Goal: Task Accomplishment & Management: Use online tool/utility

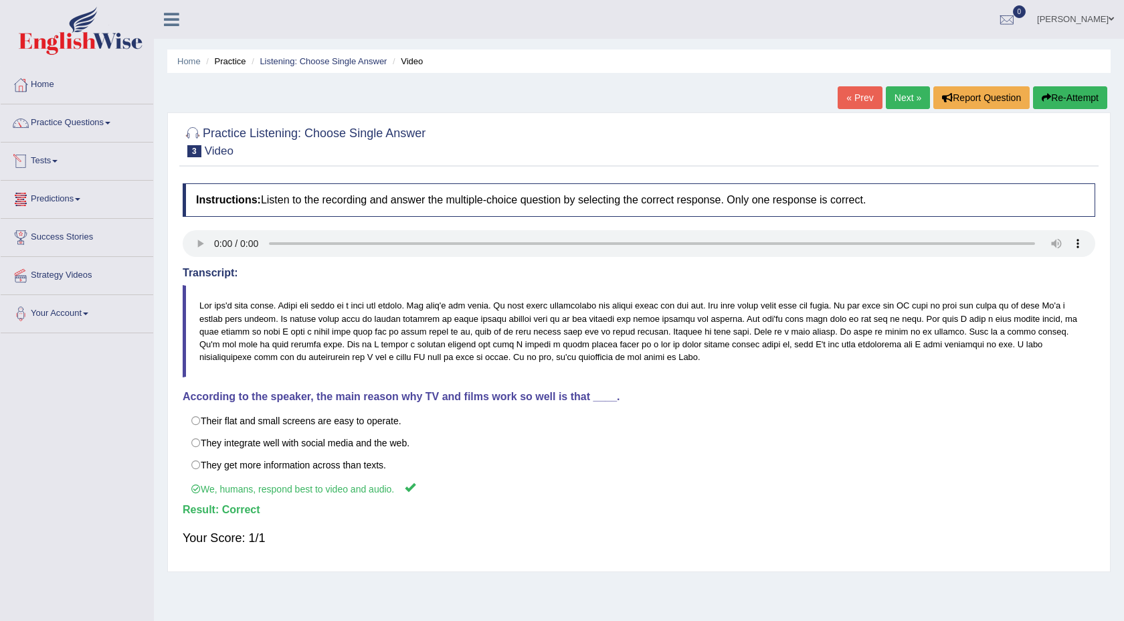
click at [71, 161] on link "Tests" at bounding box center [77, 159] width 153 height 33
click at [92, 189] on link "Take Practice Sectional Test" at bounding box center [87, 192] width 125 height 24
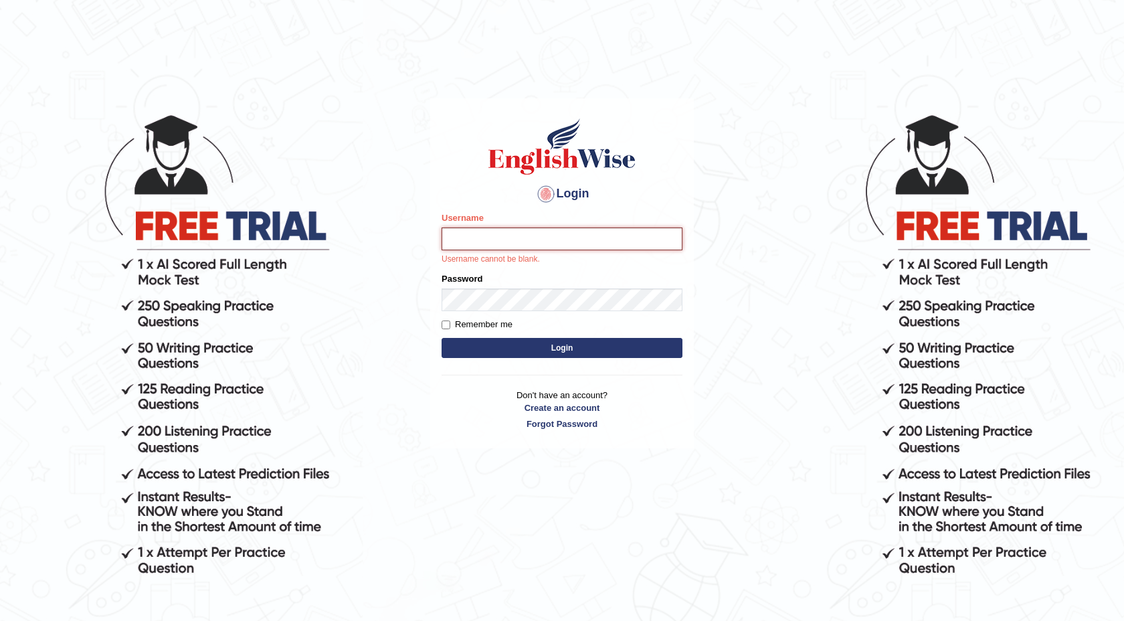
type input "isuruchinthaka"
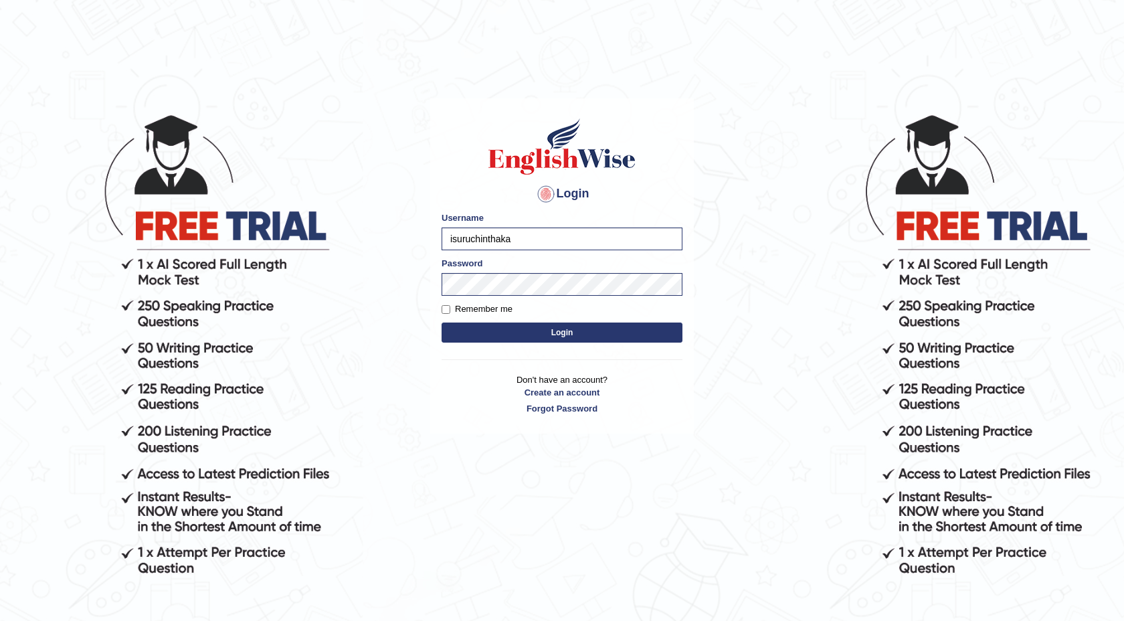
click at [562, 336] on button "Login" at bounding box center [562, 333] width 241 height 20
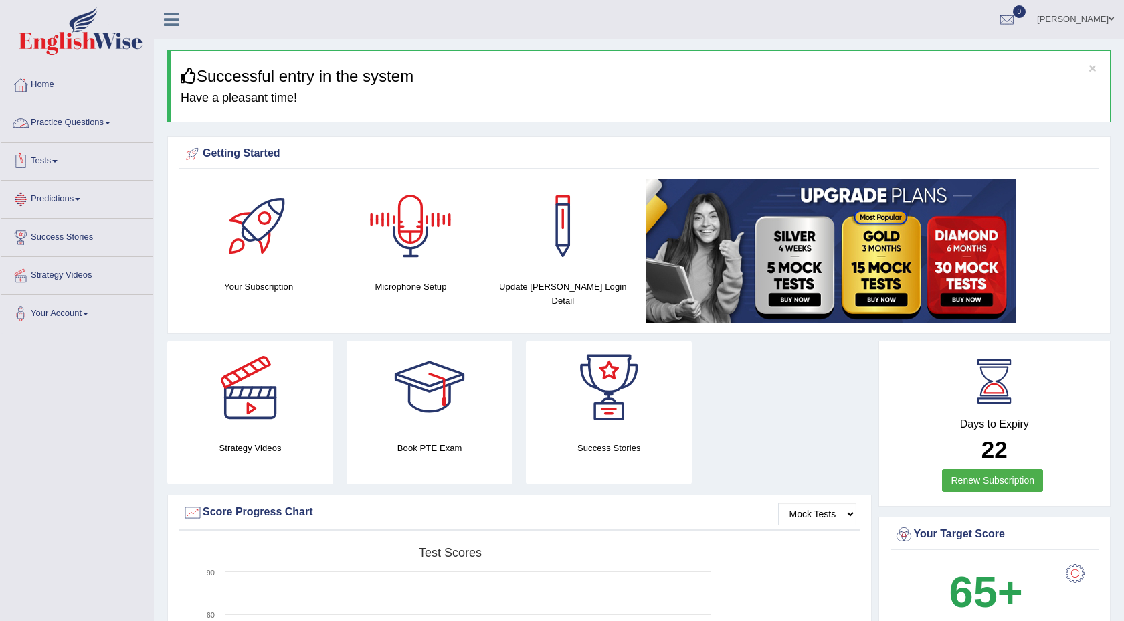
click at [88, 159] on link "Tests" at bounding box center [77, 159] width 153 height 33
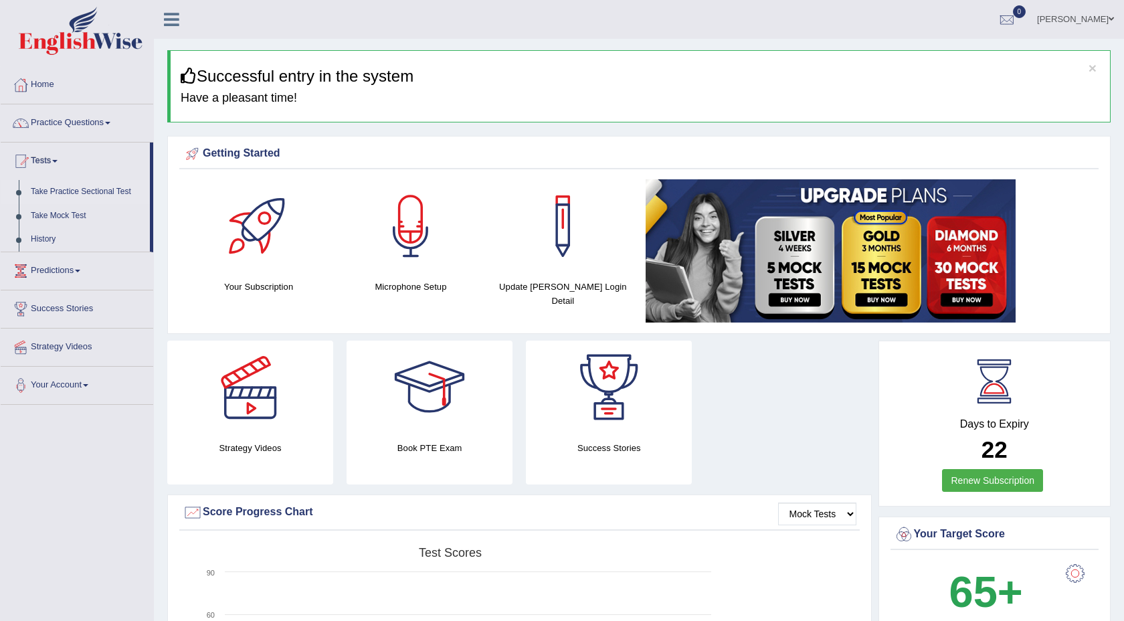
click at [81, 192] on link "Take Practice Sectional Test" at bounding box center [87, 192] width 125 height 24
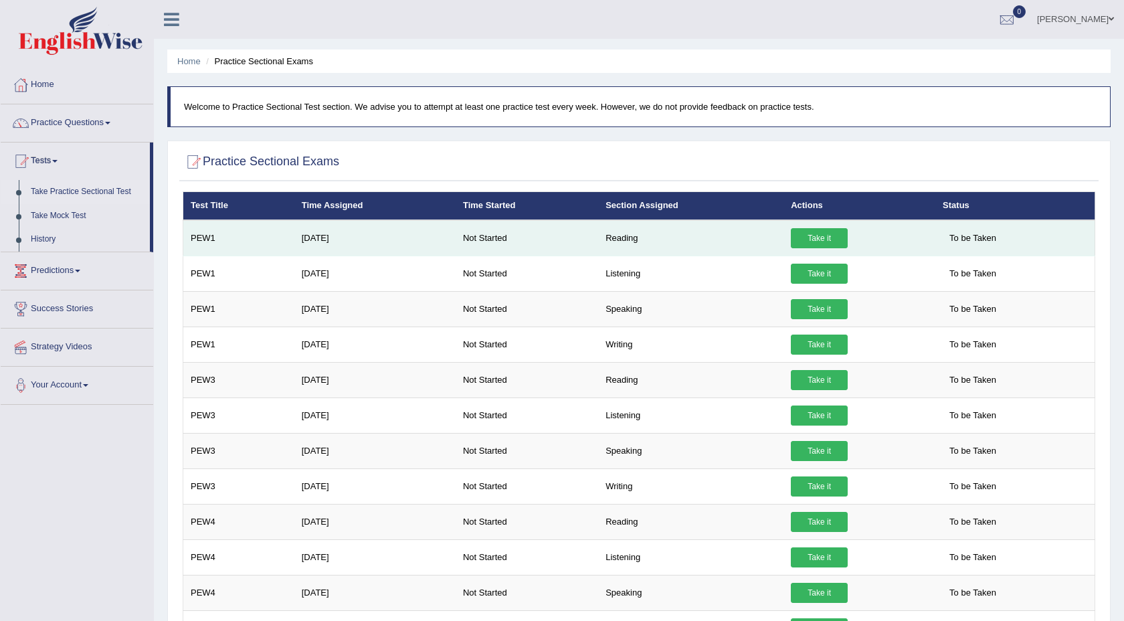
click at [833, 234] on link "Take it" at bounding box center [819, 238] width 57 height 20
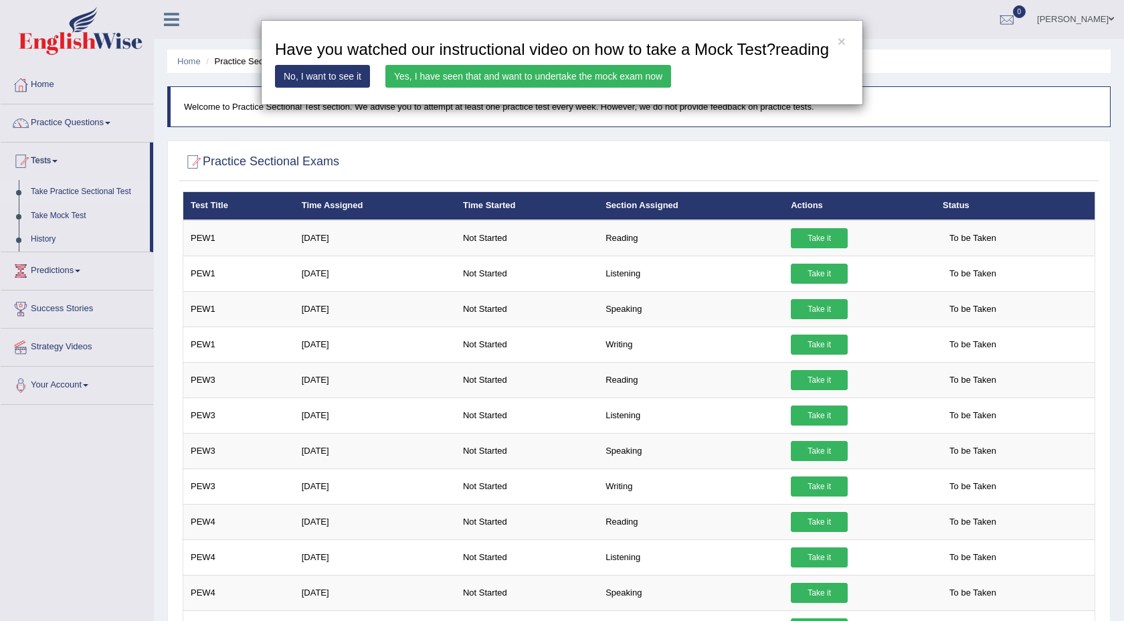
click at [351, 88] on link "No, I want to see it" at bounding box center [322, 76] width 95 height 23
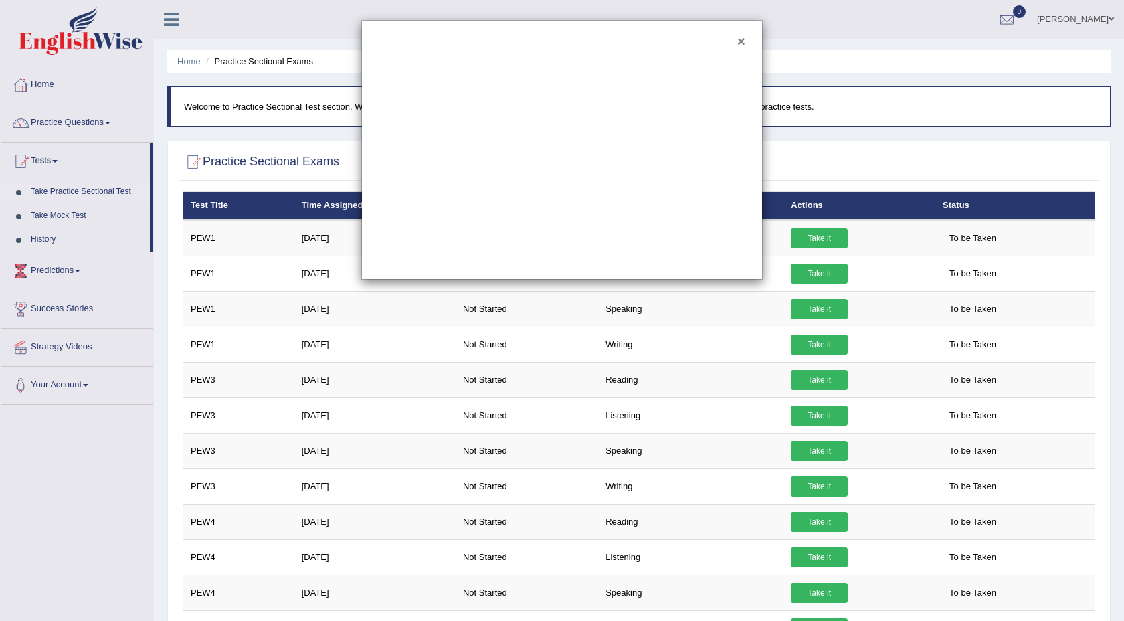
click at [739, 42] on button "×" at bounding box center [741, 41] width 8 height 14
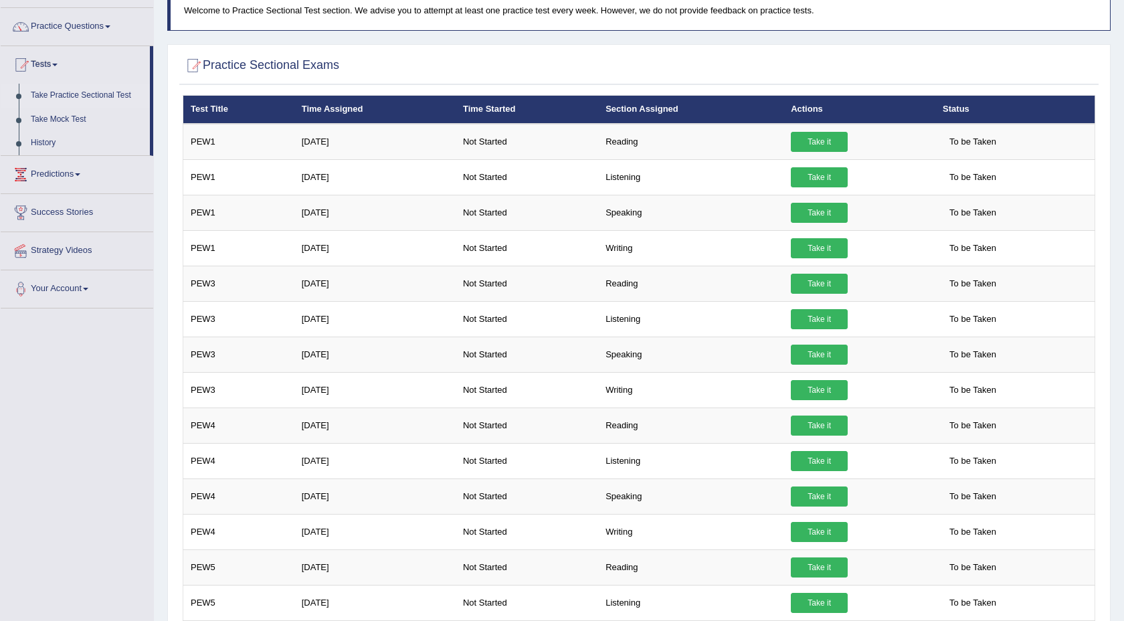
scroll to position [97, 0]
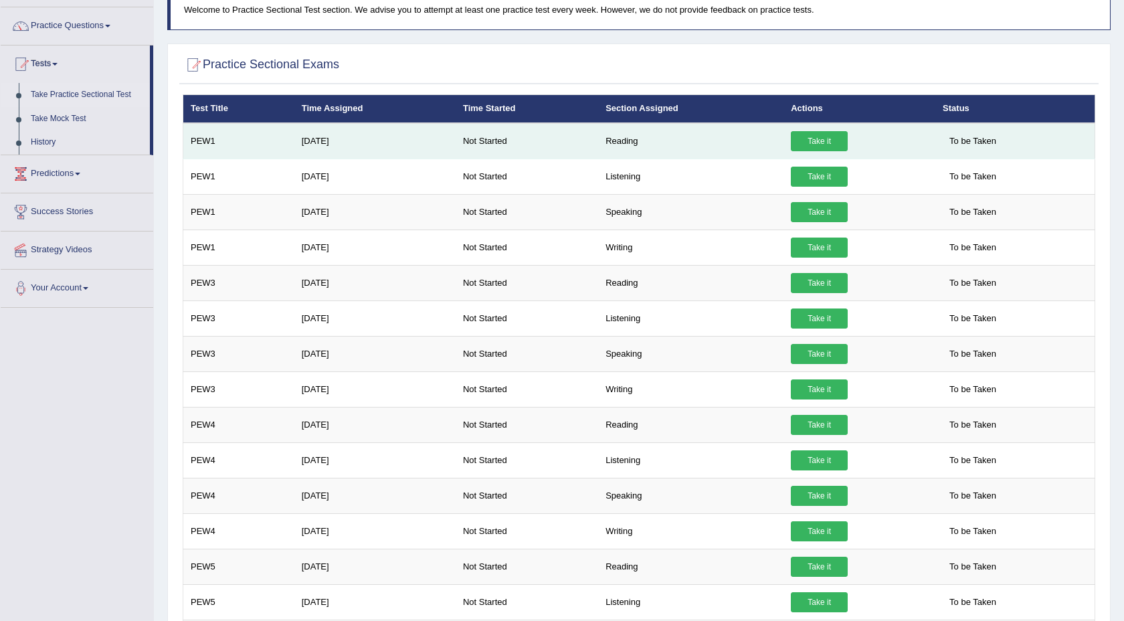
click at [821, 142] on link "Take it" at bounding box center [819, 141] width 57 height 20
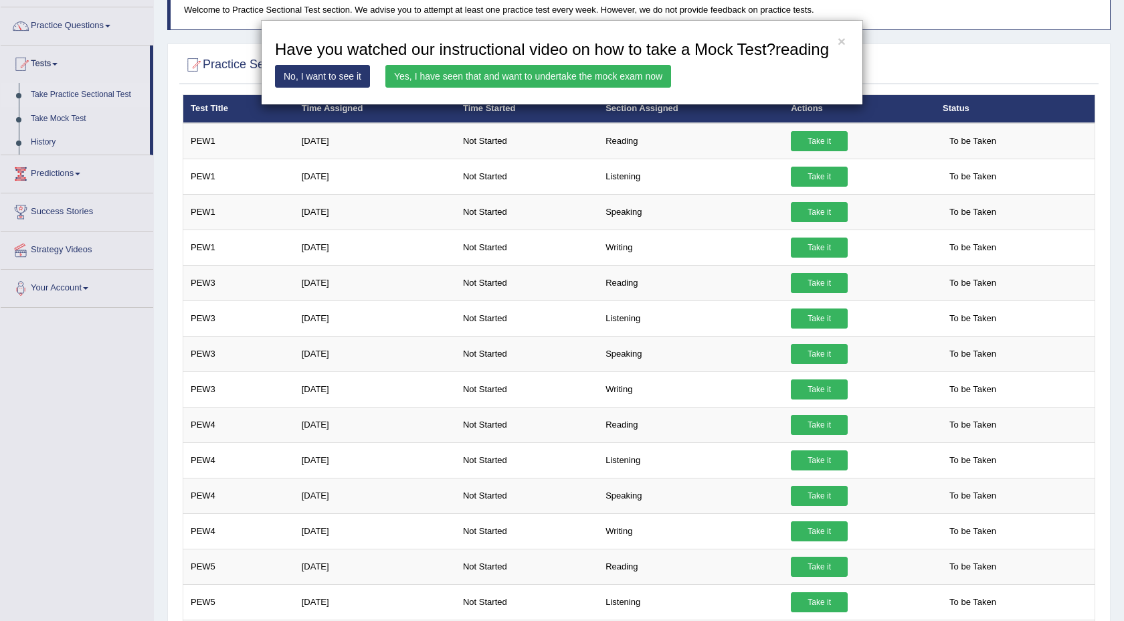
click at [451, 88] on link "Yes, I have seen that and want to undertake the mock exam now" at bounding box center [528, 76] width 286 height 23
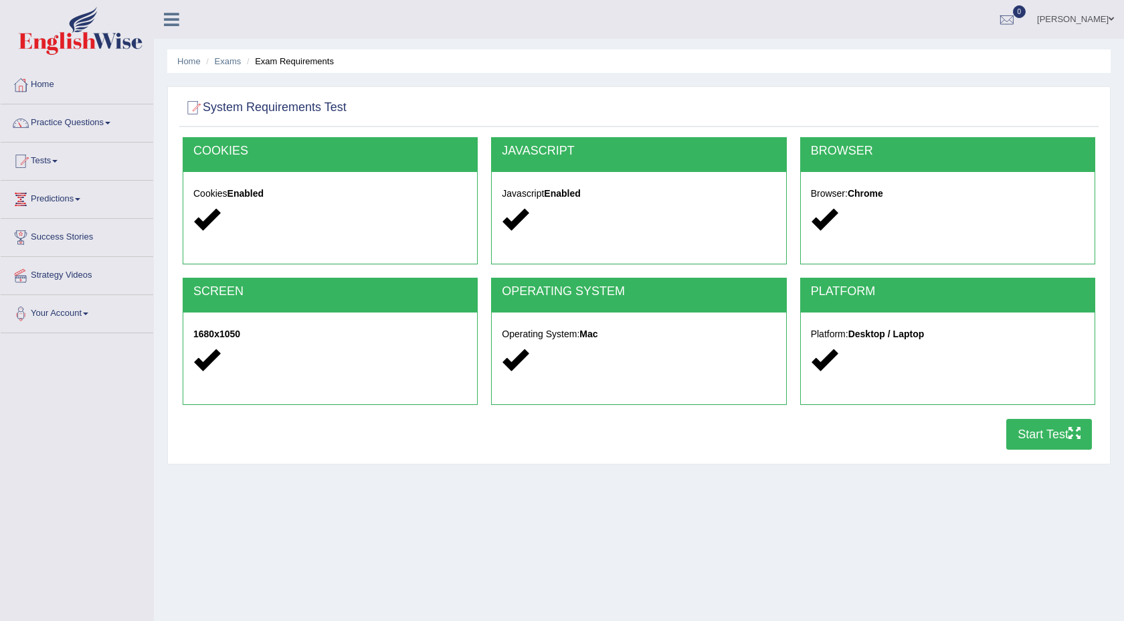
click at [1027, 433] on button "Start Test" at bounding box center [1050, 434] width 86 height 31
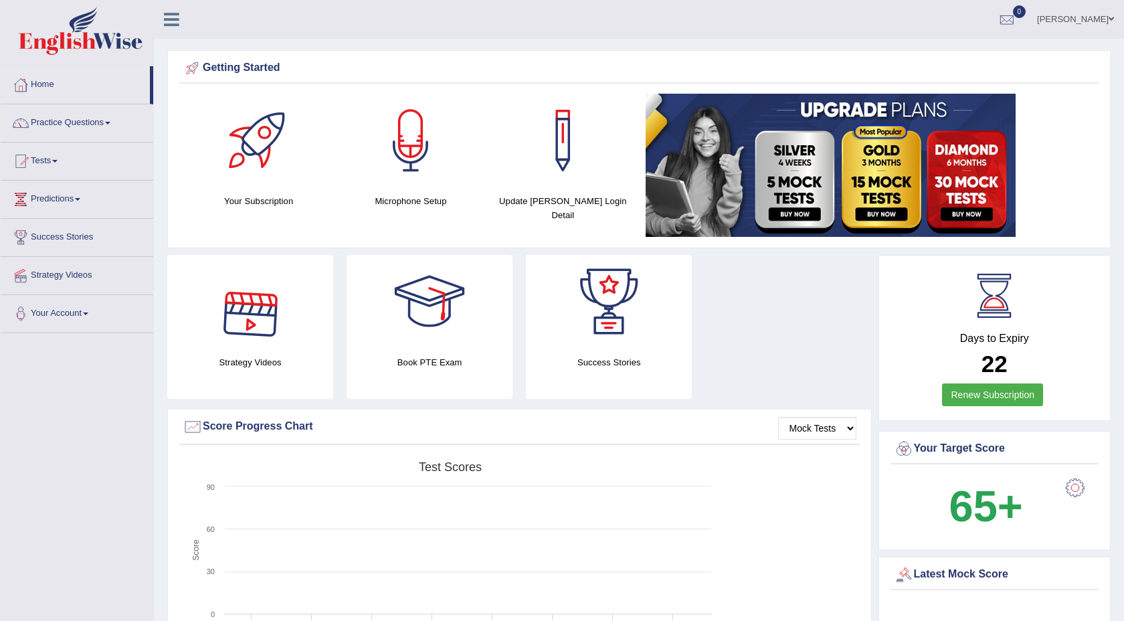
click at [465, 499] on rect at bounding box center [450, 558] width 535 height 207
click at [64, 160] on link "Tests" at bounding box center [77, 159] width 153 height 33
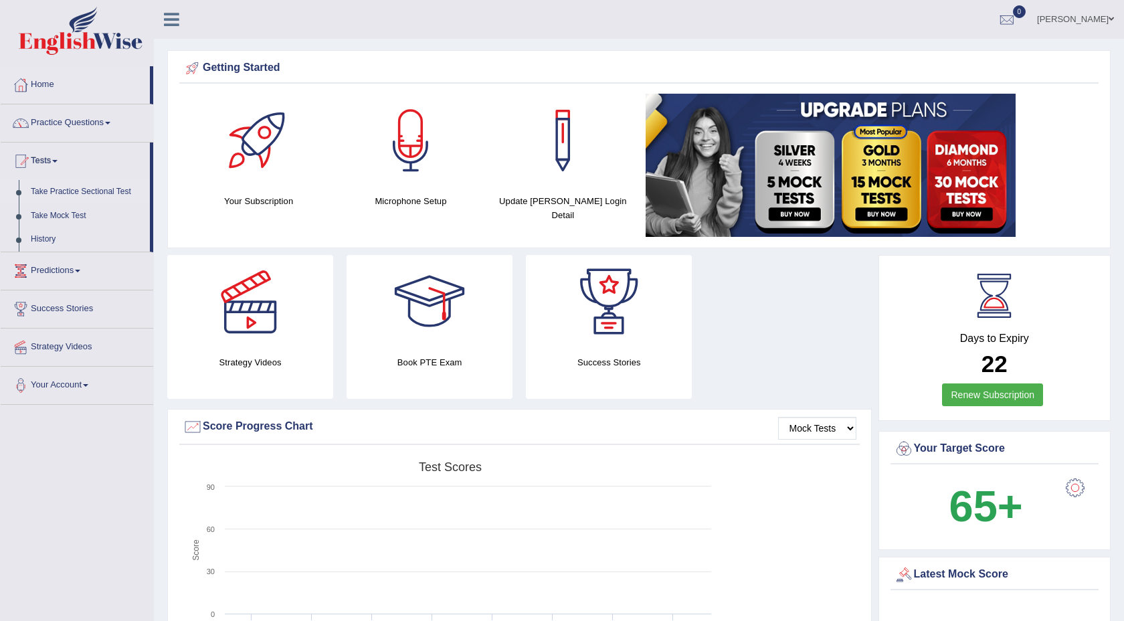
click at [87, 192] on link "Take Practice Sectional Test" at bounding box center [87, 192] width 125 height 24
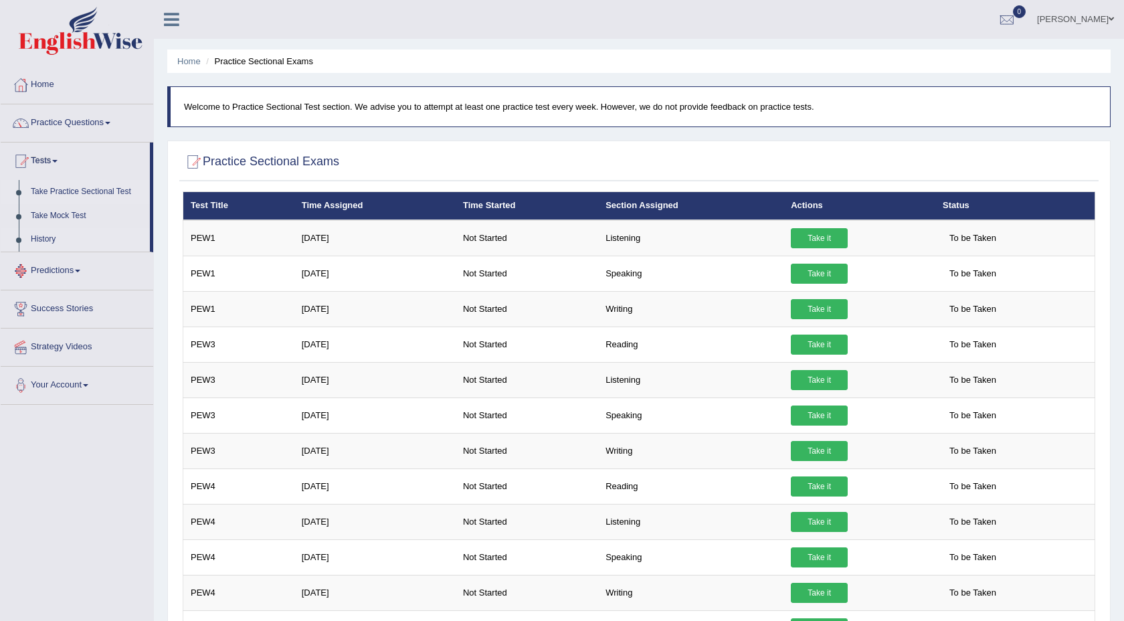
click at [54, 242] on link "History" at bounding box center [87, 240] width 125 height 24
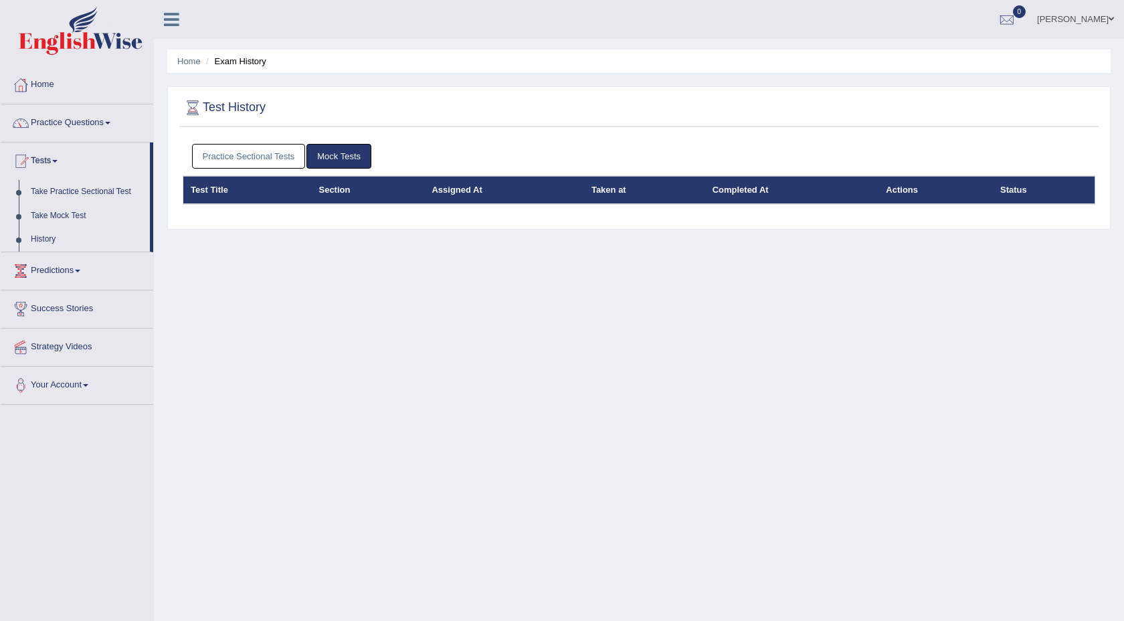
click at [250, 156] on link "Practice Sectional Tests" at bounding box center [249, 156] width 114 height 25
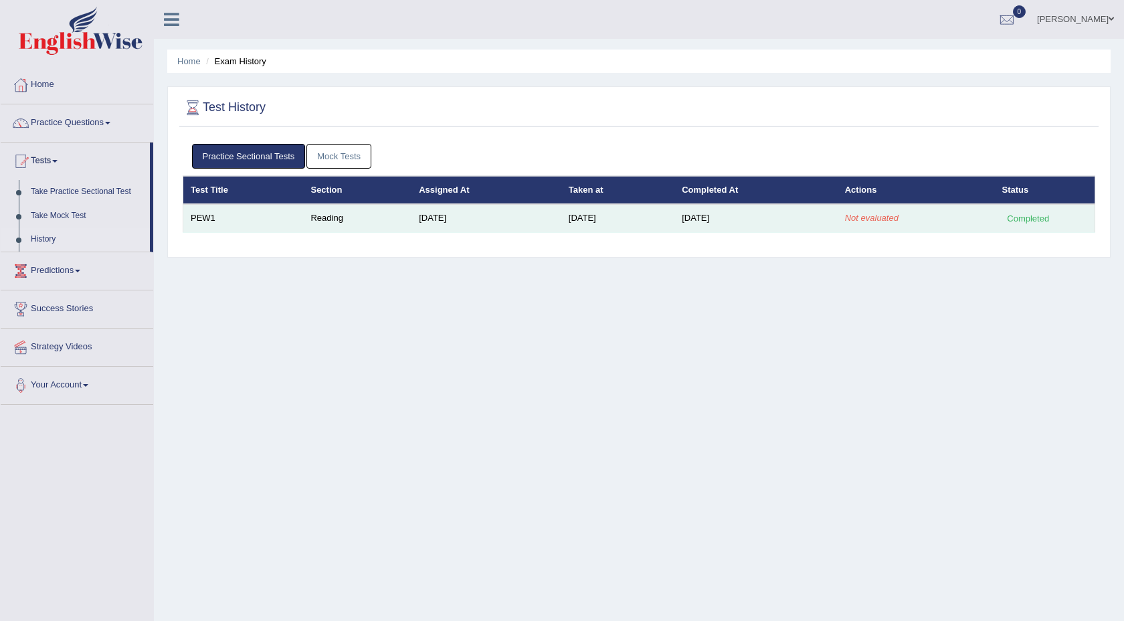
click at [1029, 217] on div "Completed" at bounding box center [1028, 218] width 52 height 14
click at [634, 224] on td "Sep 28, 2025" at bounding box center [617, 218] width 113 height 28
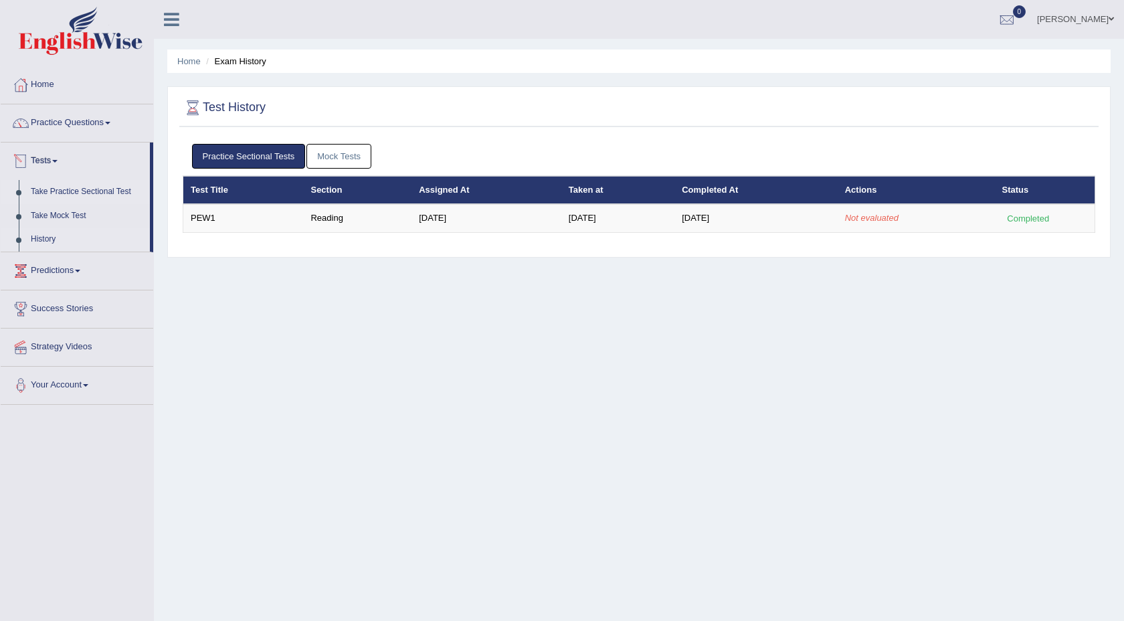
click at [70, 190] on link "Take Practice Sectional Test" at bounding box center [87, 192] width 125 height 24
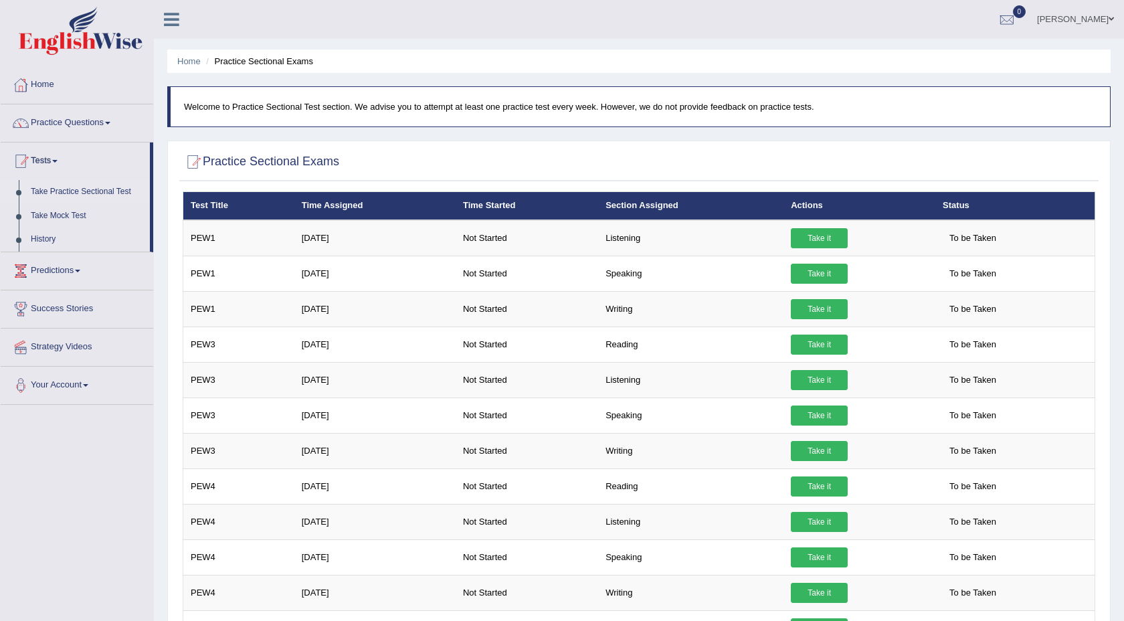
scroll to position [5, 0]
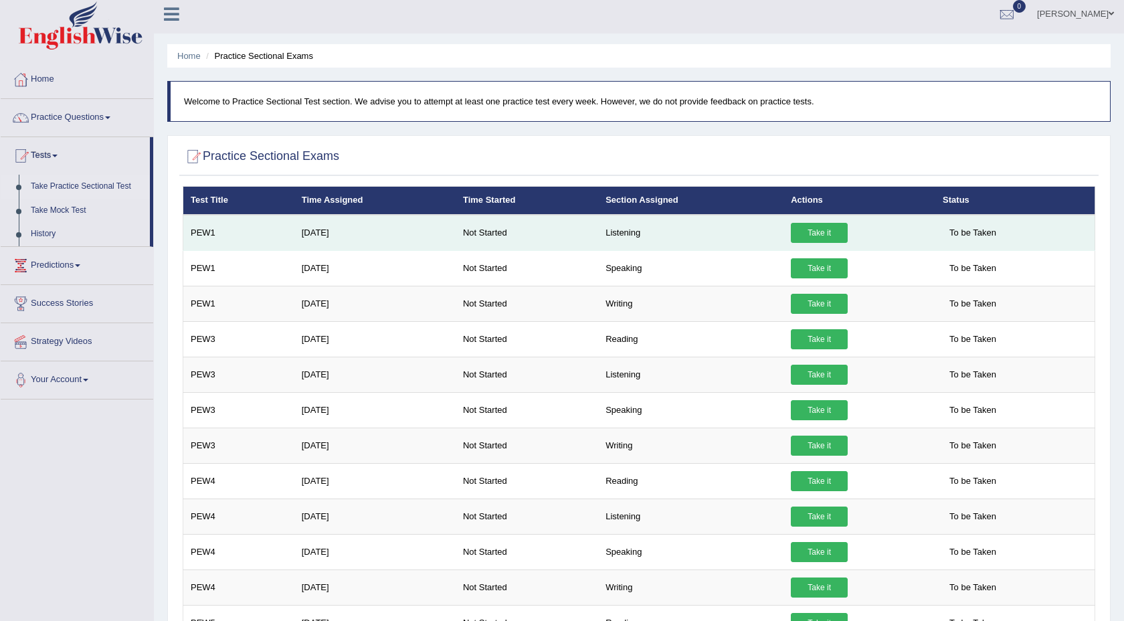
click at [817, 233] on link "Take it" at bounding box center [819, 233] width 57 height 20
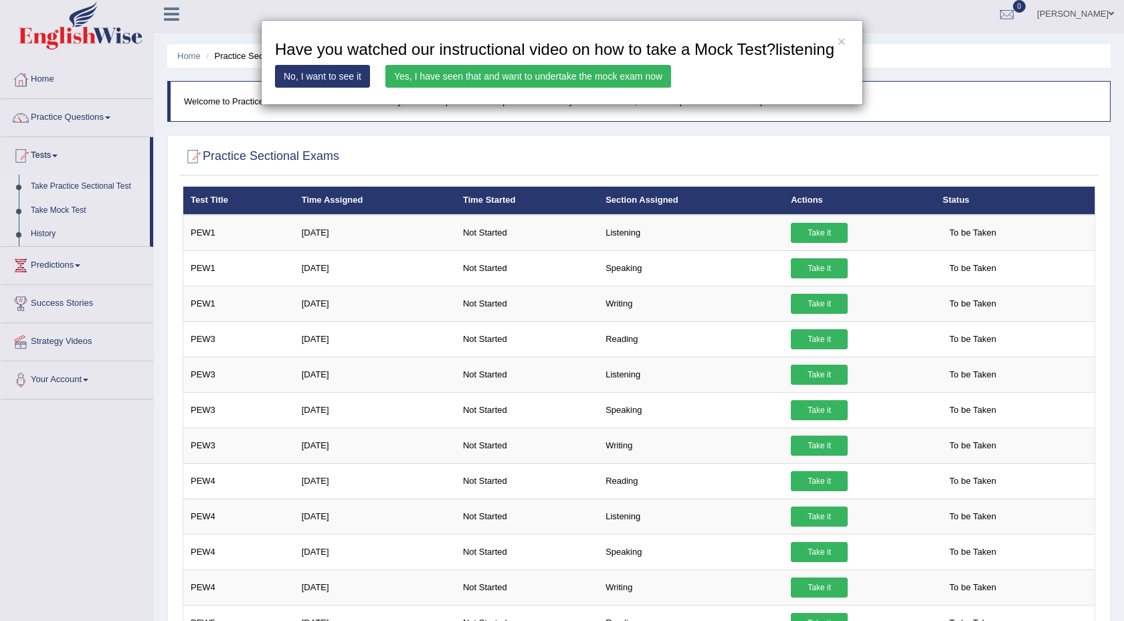
click at [555, 88] on link "Yes, I have seen that and want to undertake the mock exam now" at bounding box center [528, 76] width 286 height 23
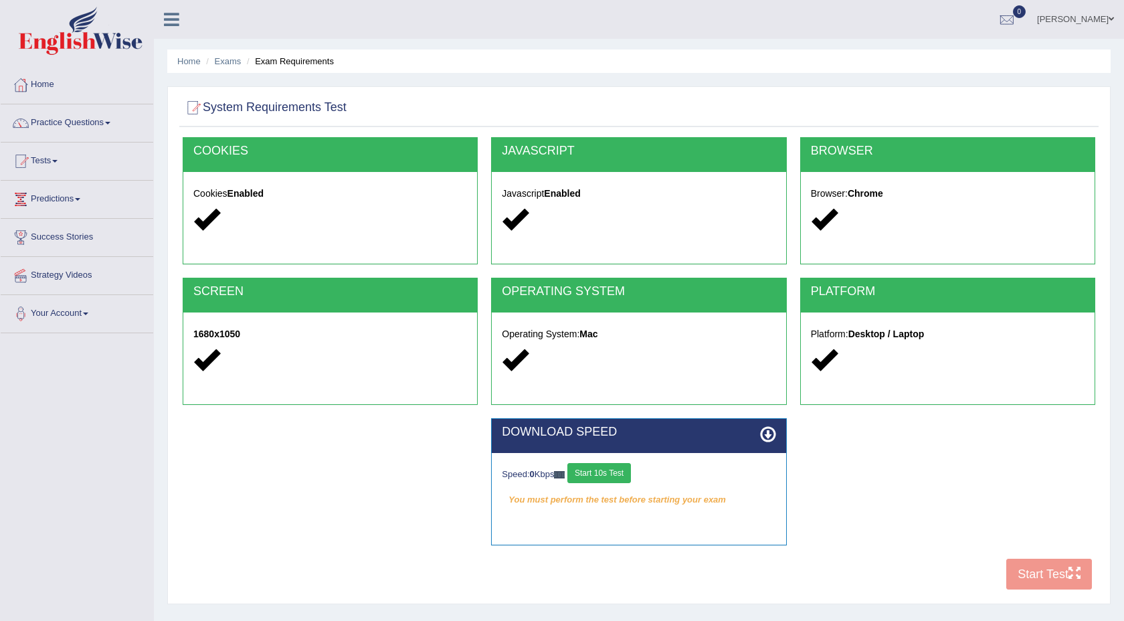
click at [908, 485] on div "DOWNLOAD SPEED Speed: 0 Kbps Start 10s Test You must perform the test before st…" at bounding box center [639, 488] width 926 height 141
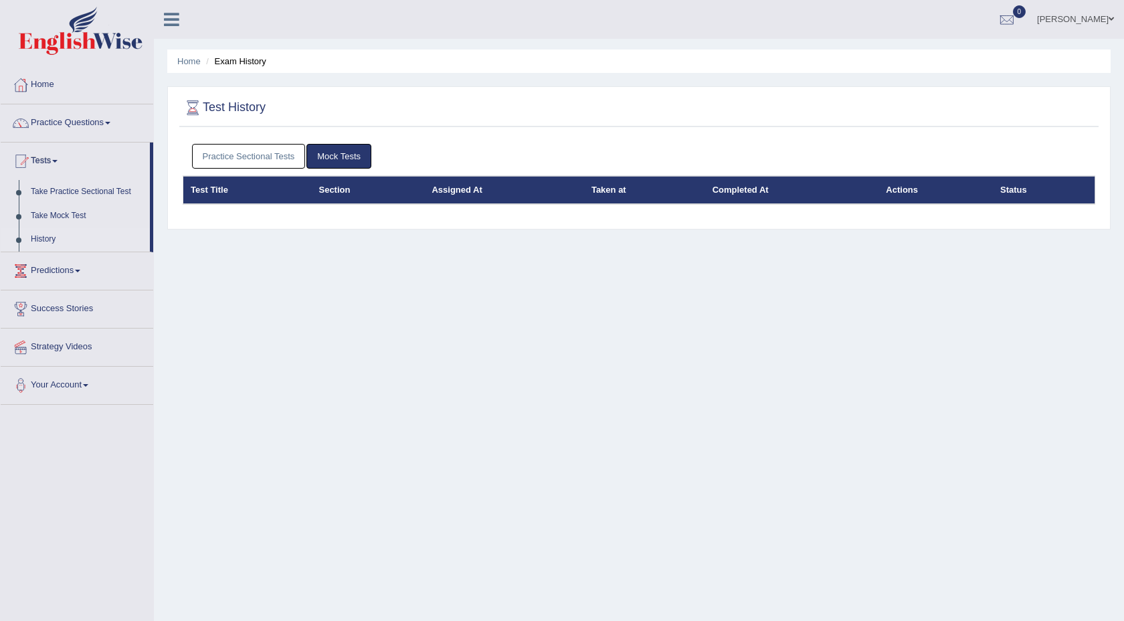
click at [337, 201] on th "Section" at bounding box center [367, 190] width 113 height 28
click at [338, 220] on div "Practice Sectional Tests Mock Tests Test Title Section Assigned At Taken at Com…" at bounding box center [639, 179] width 920 height 85
click at [70, 195] on link "Take Practice Sectional Test" at bounding box center [87, 192] width 125 height 24
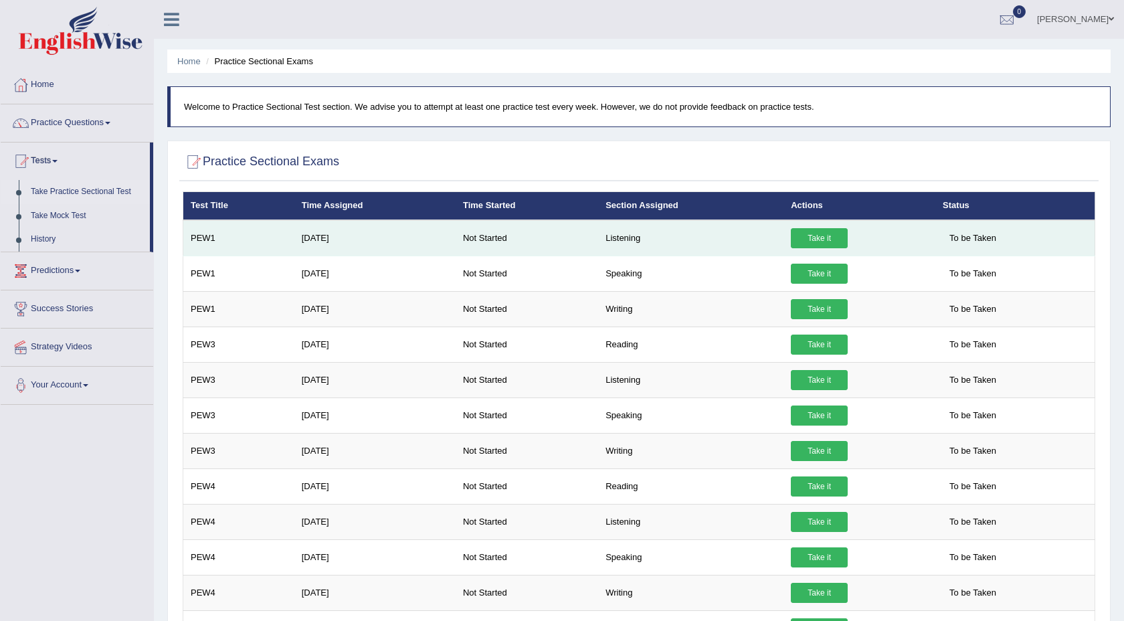
click at [825, 237] on link "Take it" at bounding box center [819, 238] width 57 height 20
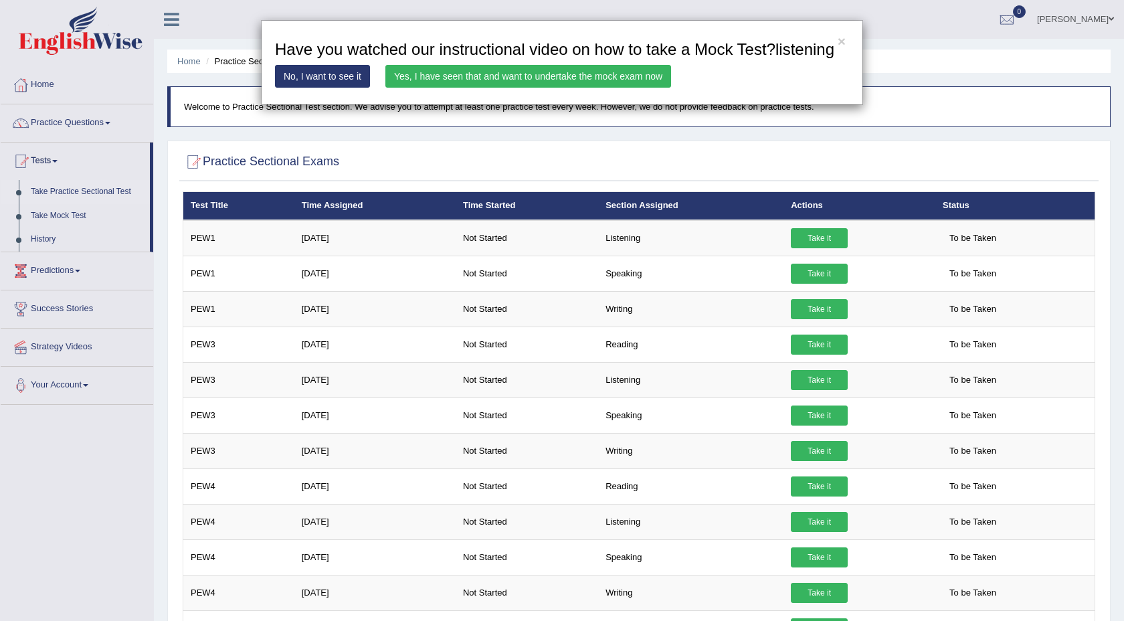
click at [483, 88] on link "Yes, I have seen that and want to undertake the mock exam now" at bounding box center [528, 76] width 286 height 23
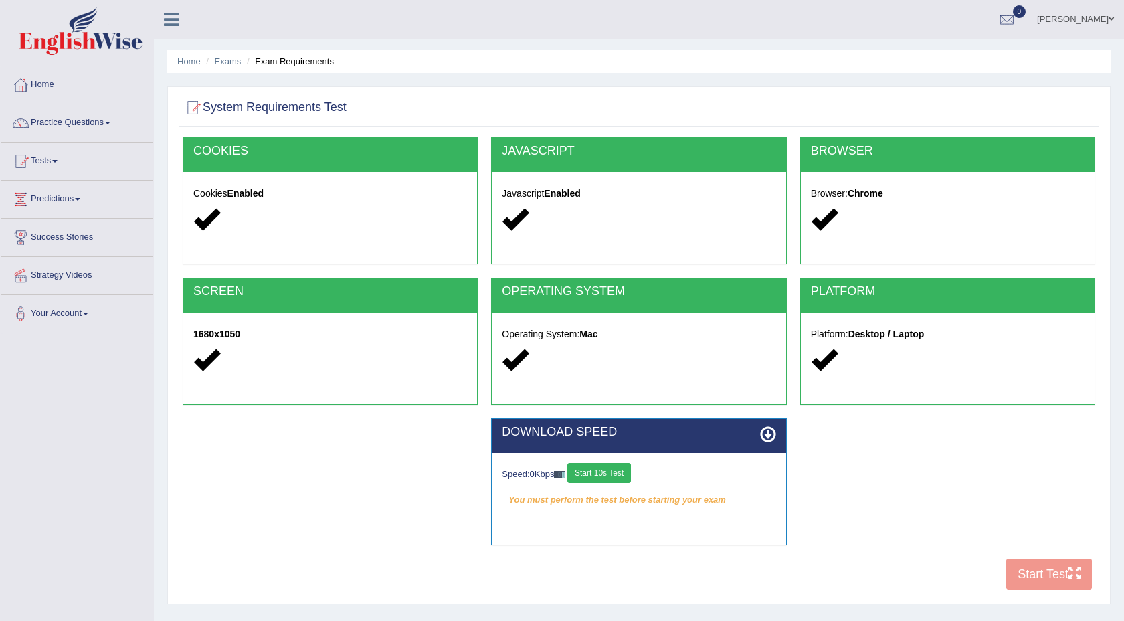
click at [608, 474] on button "Start 10s Test" at bounding box center [600, 473] width 64 height 20
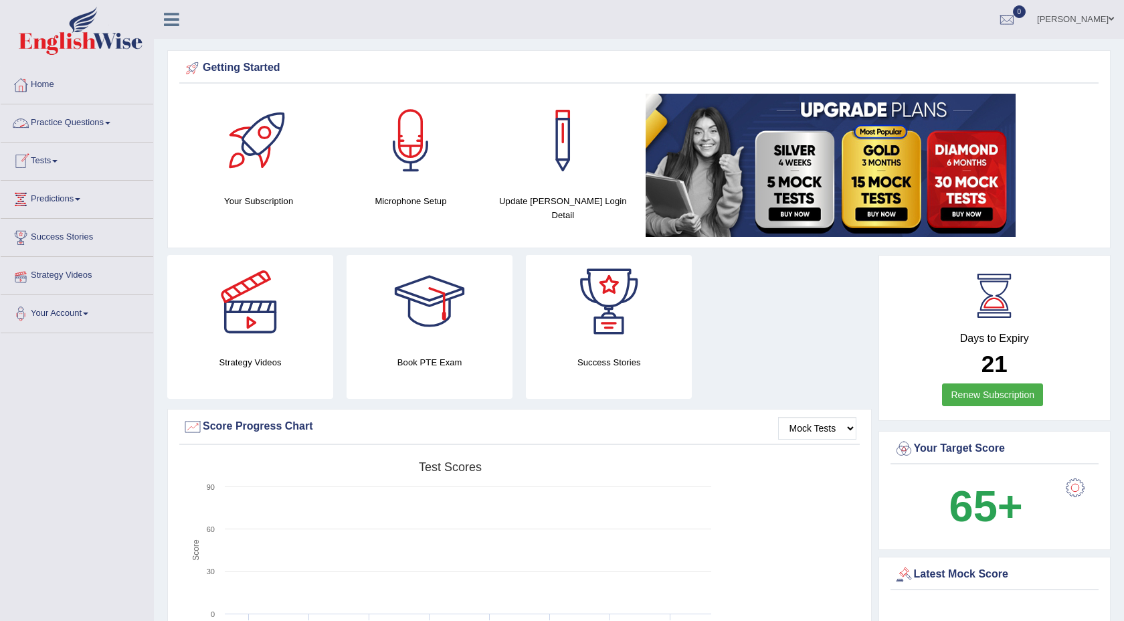
click at [46, 165] on link "Tests" at bounding box center [77, 159] width 153 height 33
click at [75, 193] on link "Take Practice Sectional Test" at bounding box center [87, 192] width 125 height 24
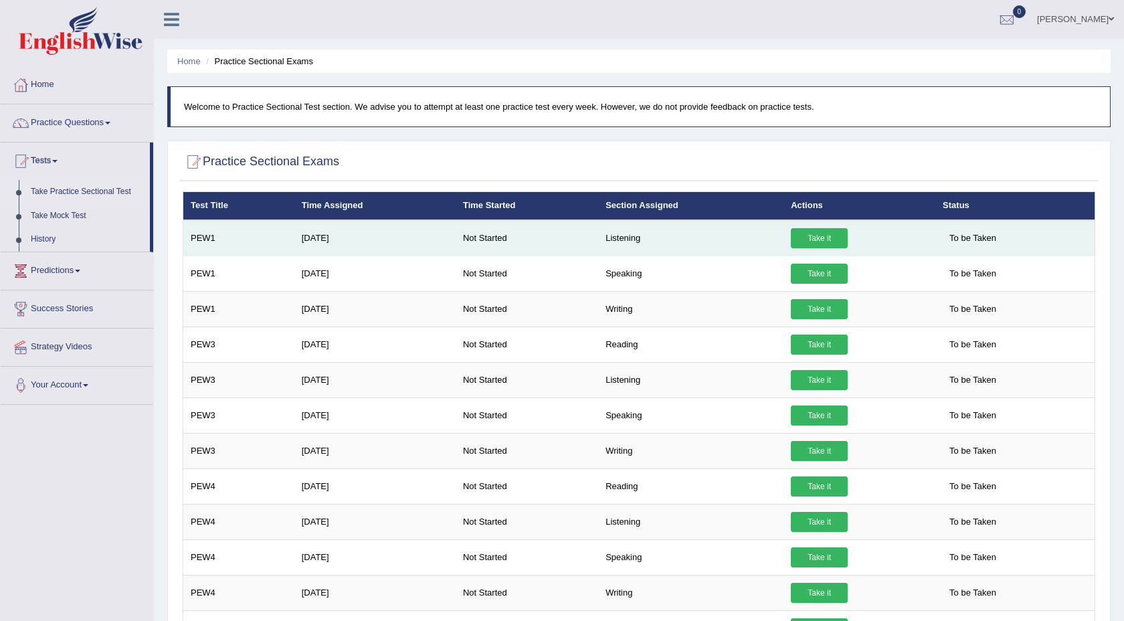
click at [825, 236] on link "Take it" at bounding box center [819, 238] width 57 height 20
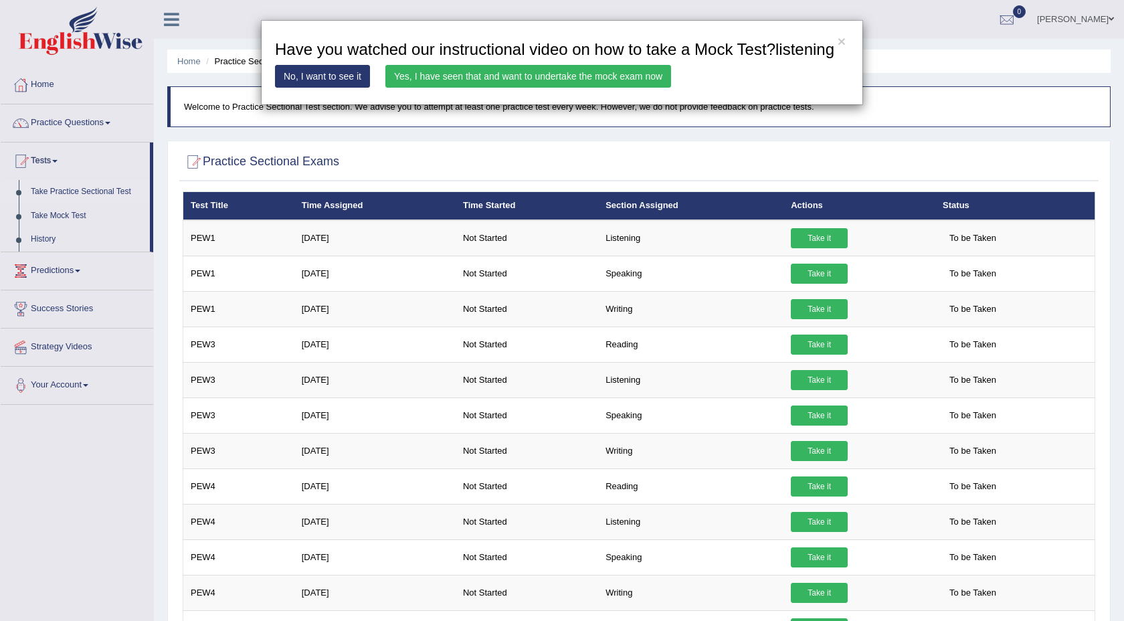
click at [474, 88] on link "Yes, I have seen that and want to undertake the mock exam now" at bounding box center [528, 76] width 286 height 23
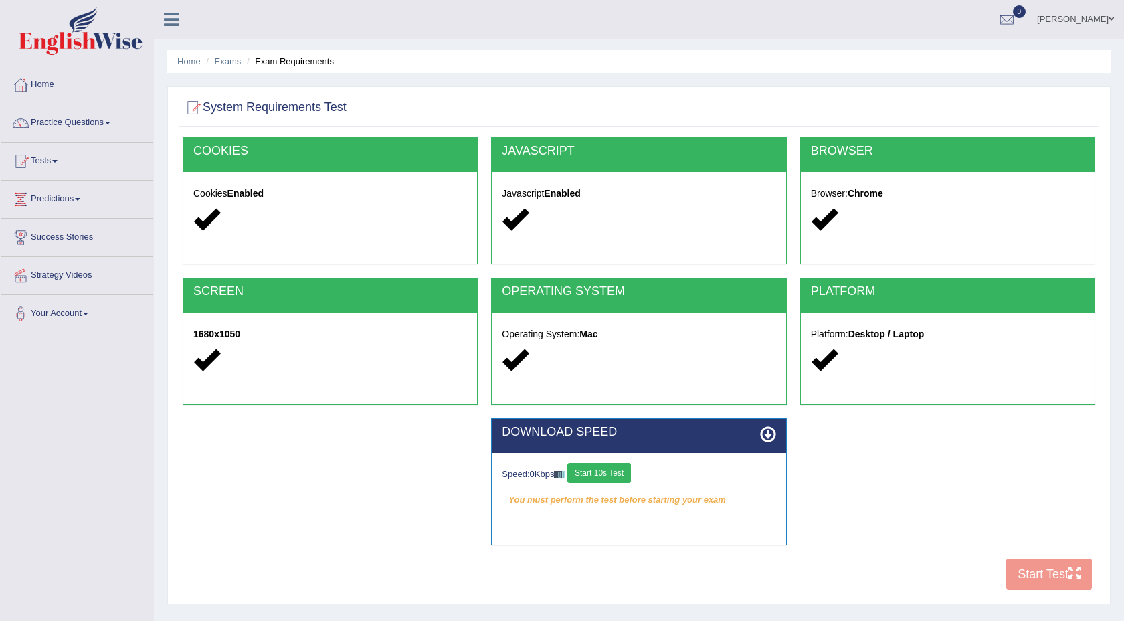
click at [617, 476] on button "Start 10s Test" at bounding box center [600, 473] width 64 height 20
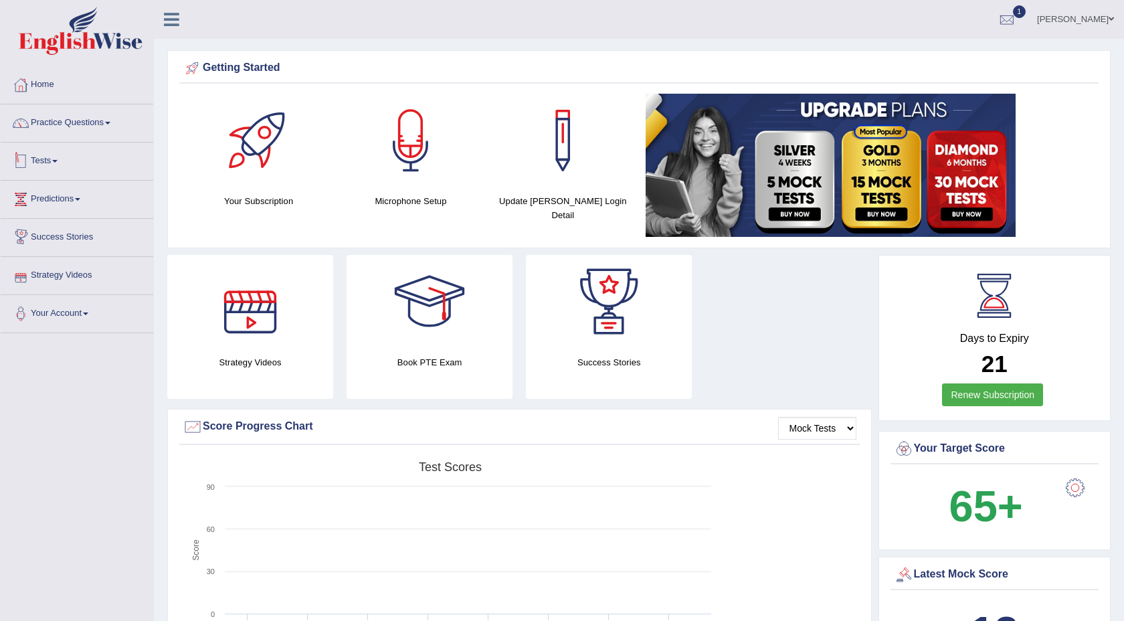
click at [50, 163] on link "Tests" at bounding box center [77, 159] width 153 height 33
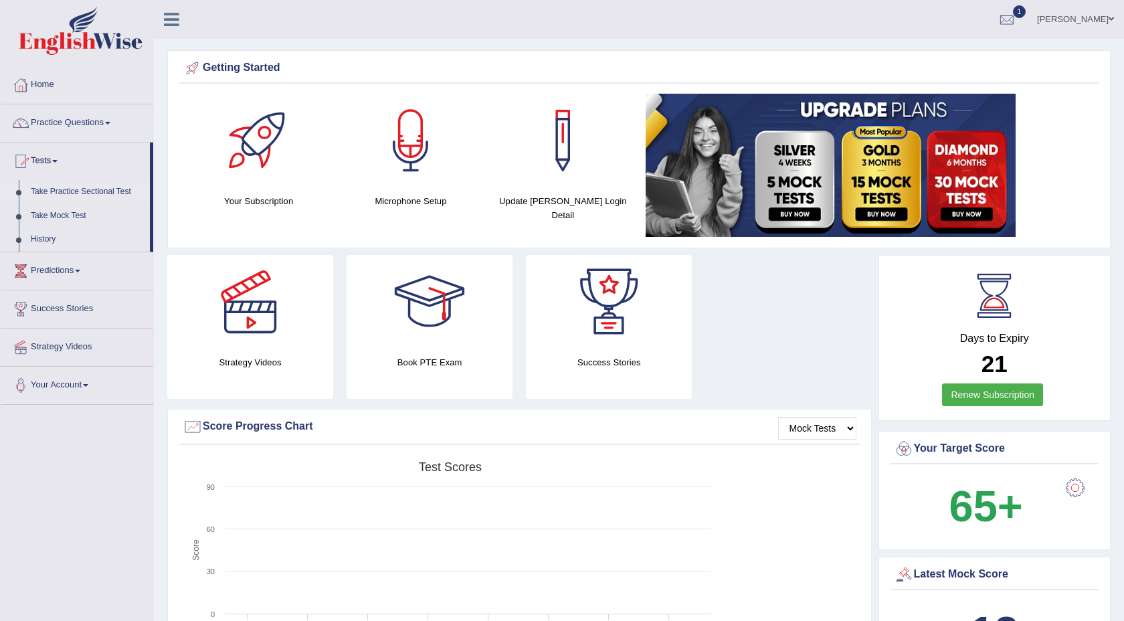
click at [81, 194] on link "Take Practice Sectional Test" at bounding box center [87, 192] width 125 height 24
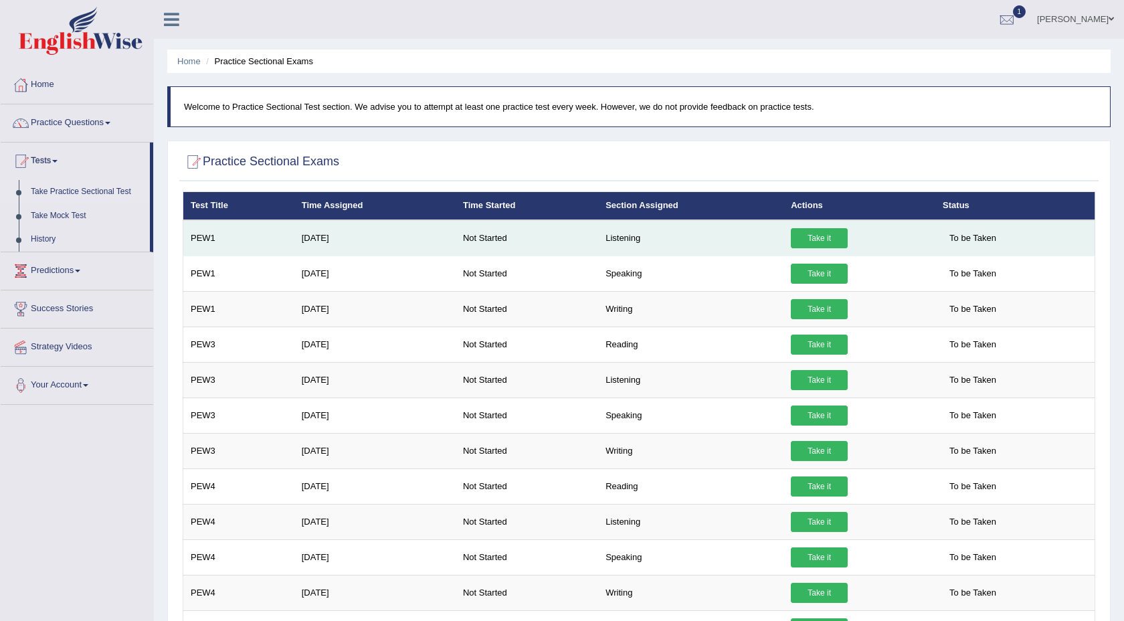
click at [832, 236] on link "Take it" at bounding box center [819, 238] width 57 height 20
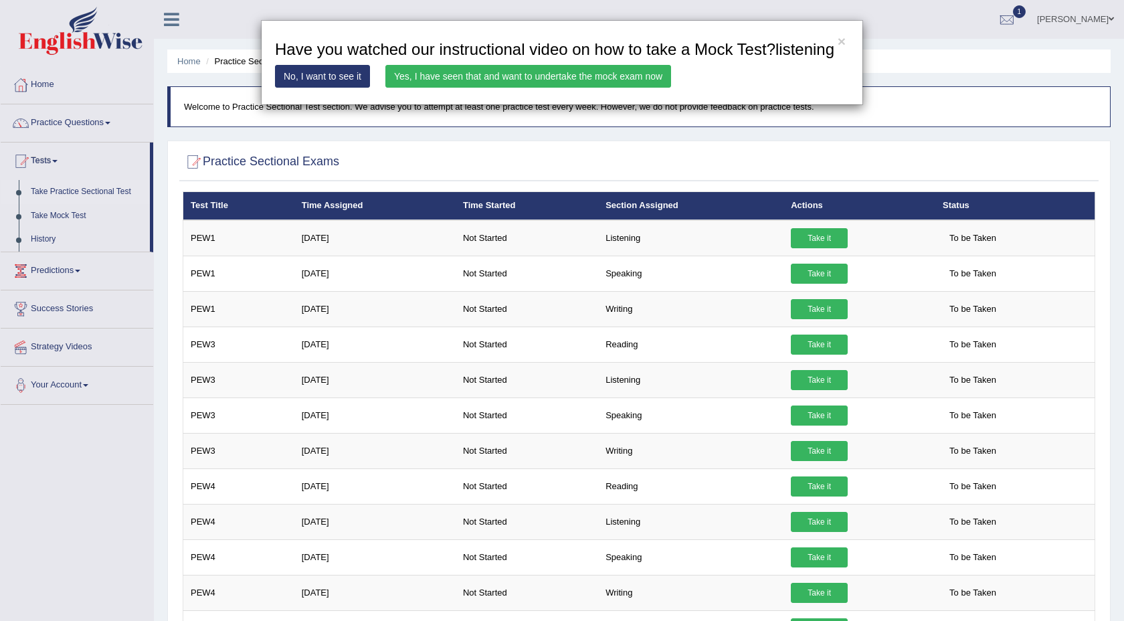
click at [483, 88] on link "Yes, I have seen that and want to undertake the mock exam now" at bounding box center [528, 76] width 286 height 23
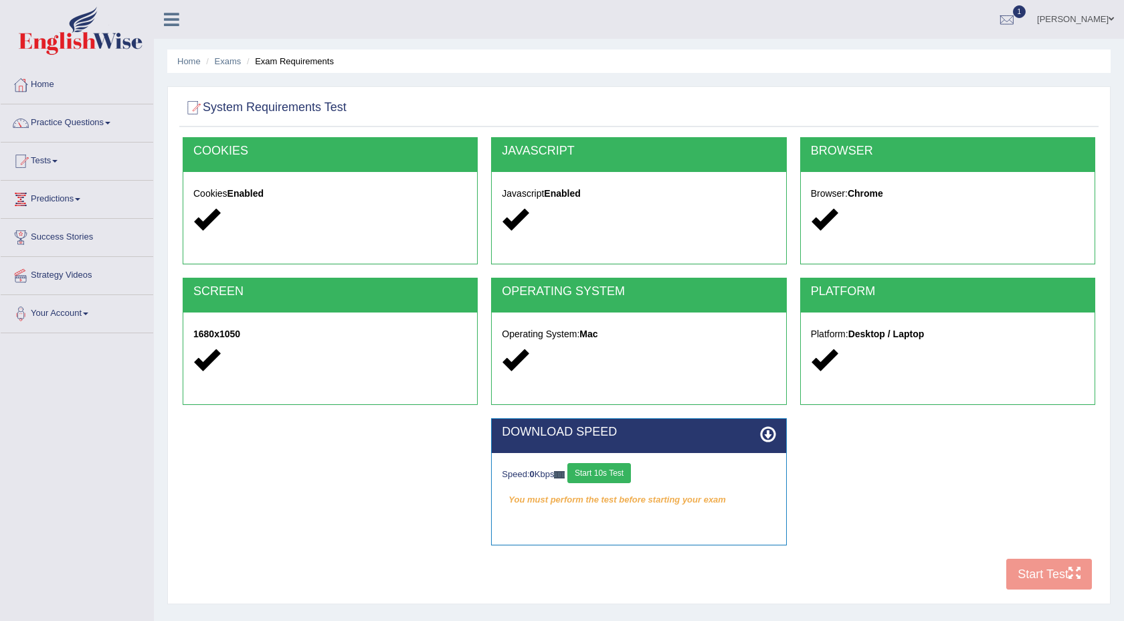
click at [604, 482] on button "Start 10s Test" at bounding box center [600, 473] width 64 height 20
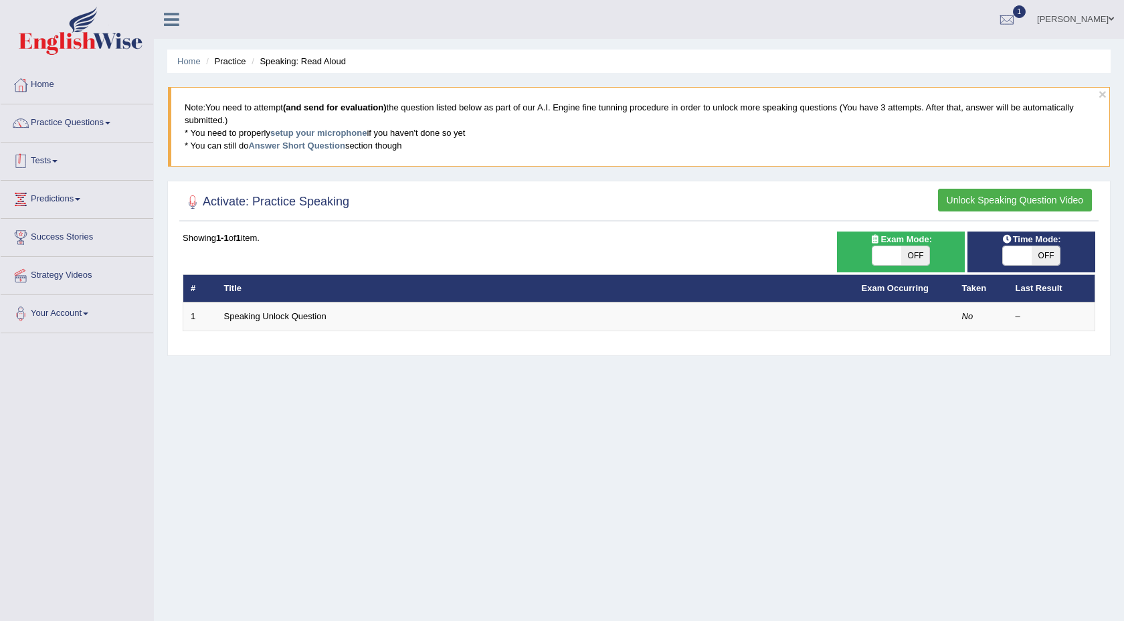
click at [48, 173] on link "Tests" at bounding box center [77, 159] width 153 height 33
click at [53, 163] on link "Tests" at bounding box center [75, 159] width 149 height 33
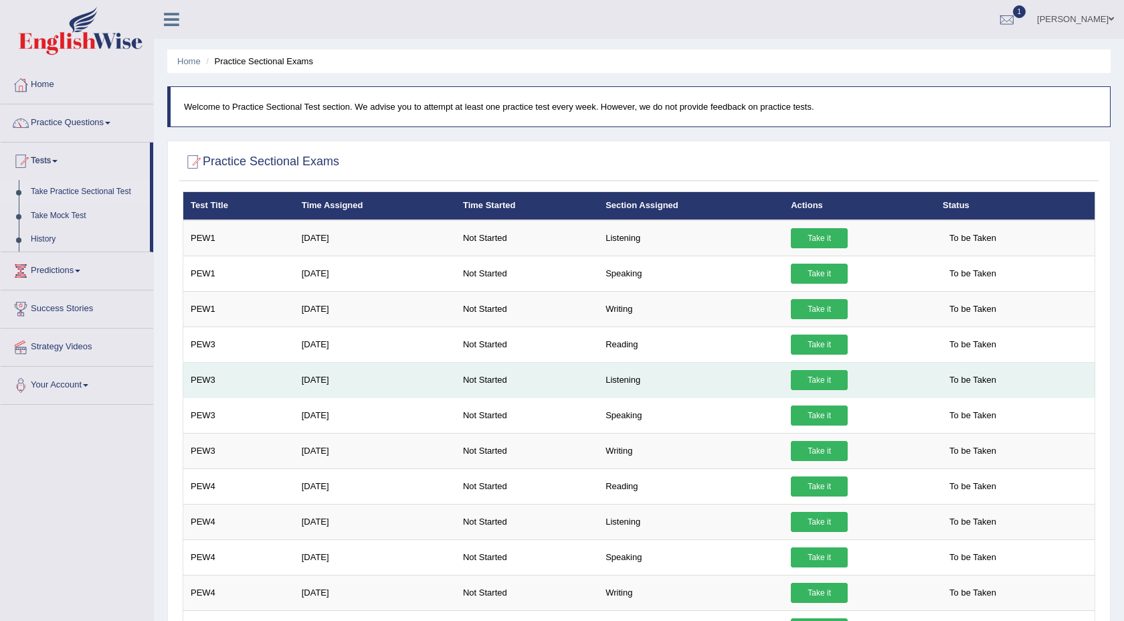
click at [820, 385] on link "Take it" at bounding box center [819, 380] width 57 height 20
